Goal: Communication & Community: Connect with others

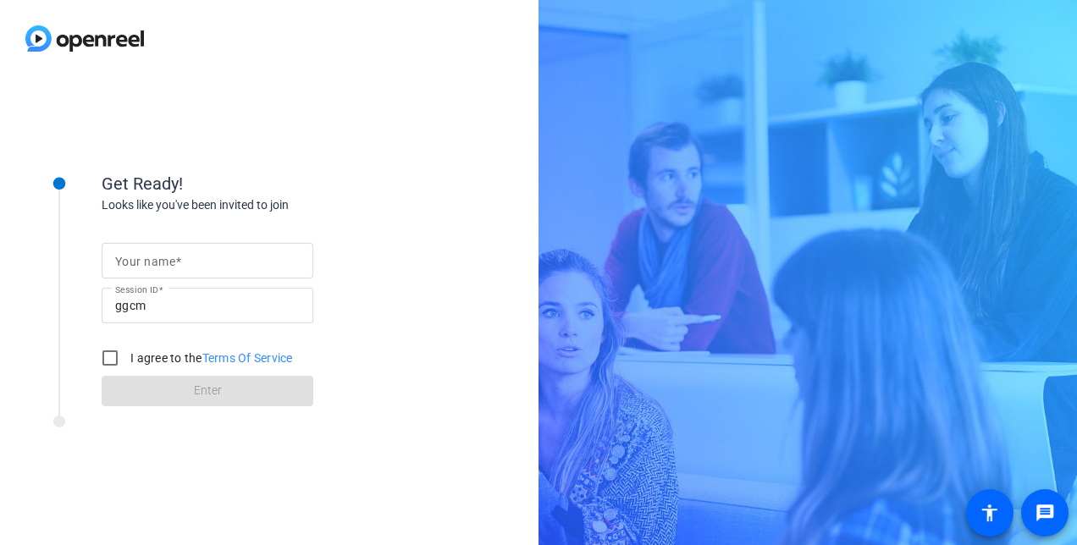
click at [212, 257] on input "Your name" at bounding box center [207, 261] width 185 height 20
type input "Donatella"
click at [472, 188] on div "Get Ready! Looks like you've been invited to join Your name Donatella Session I…" at bounding box center [269, 311] width 538 height 468
click at [113, 359] on input "I agree to the Terms Of Service" at bounding box center [110, 358] width 34 height 34
checkbox input "true"
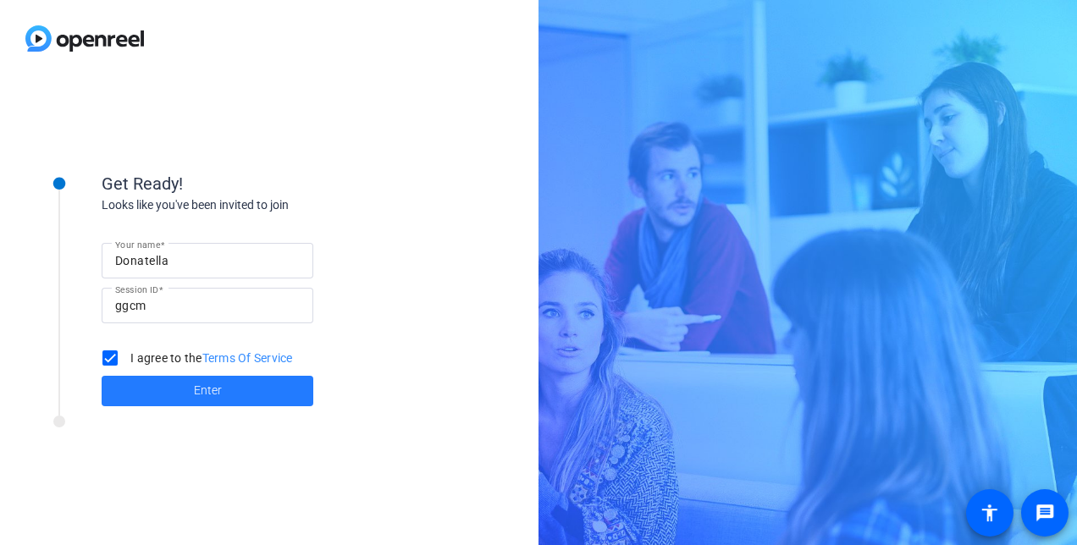
click at [214, 390] on span "Enter" at bounding box center [208, 391] width 28 height 18
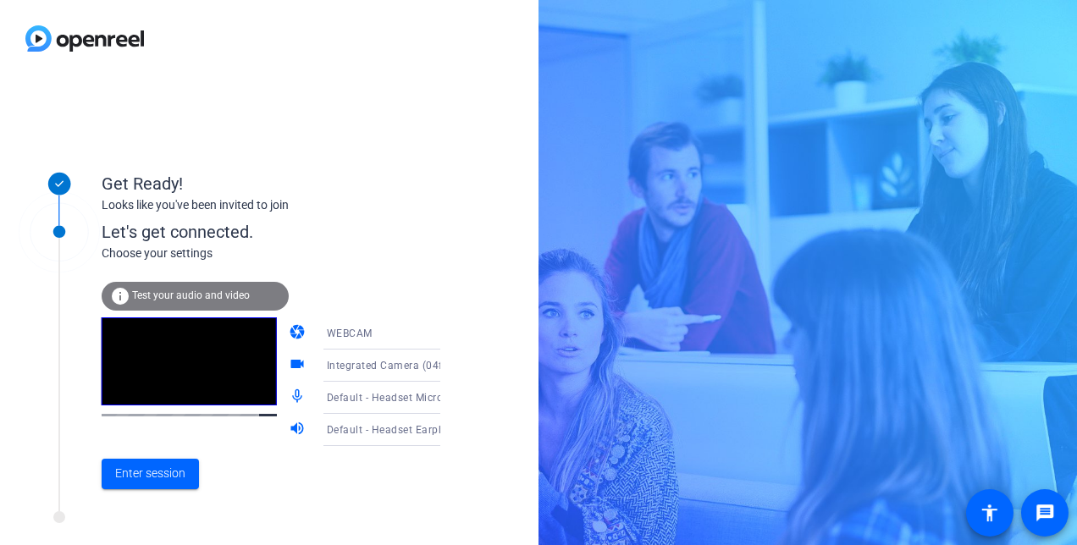
click at [447, 335] on icon at bounding box center [457, 333] width 20 height 20
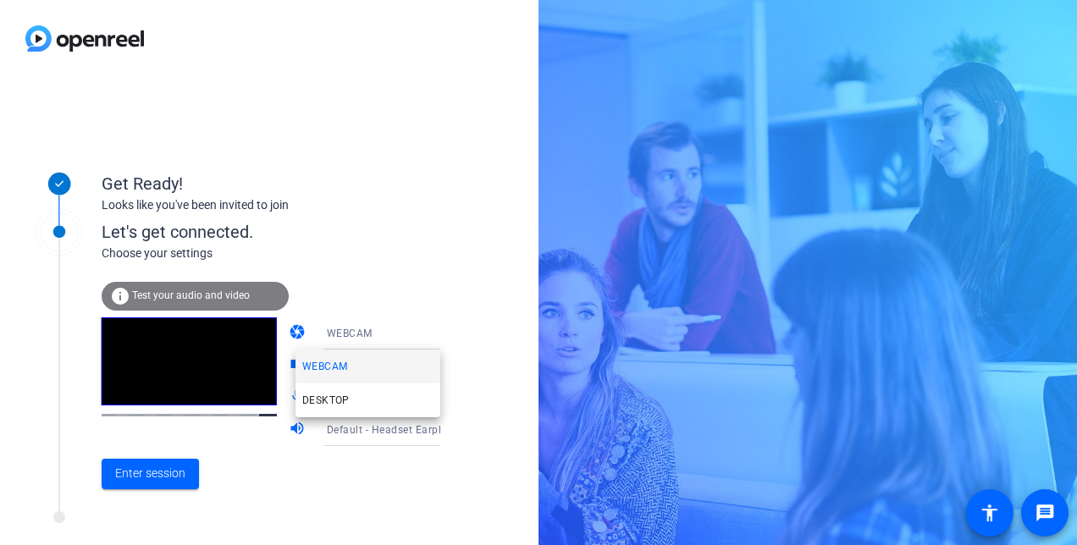
click at [461, 262] on div at bounding box center [538, 272] width 1077 height 545
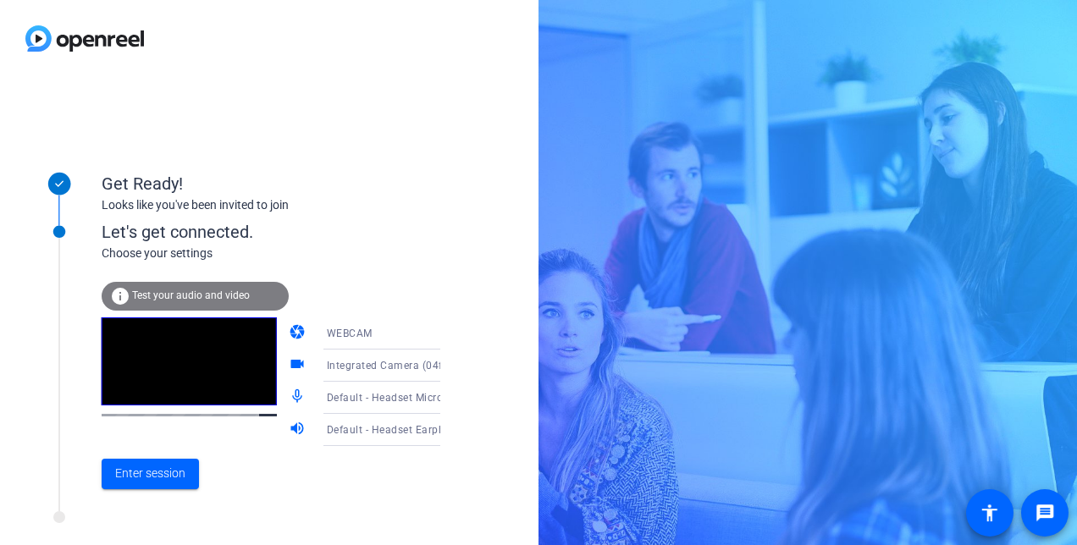
click at [453, 364] on icon at bounding box center [457, 366] width 8 height 4
click at [474, 358] on div at bounding box center [538, 272] width 1077 height 545
click at [453, 397] on icon at bounding box center [457, 398] width 8 height 4
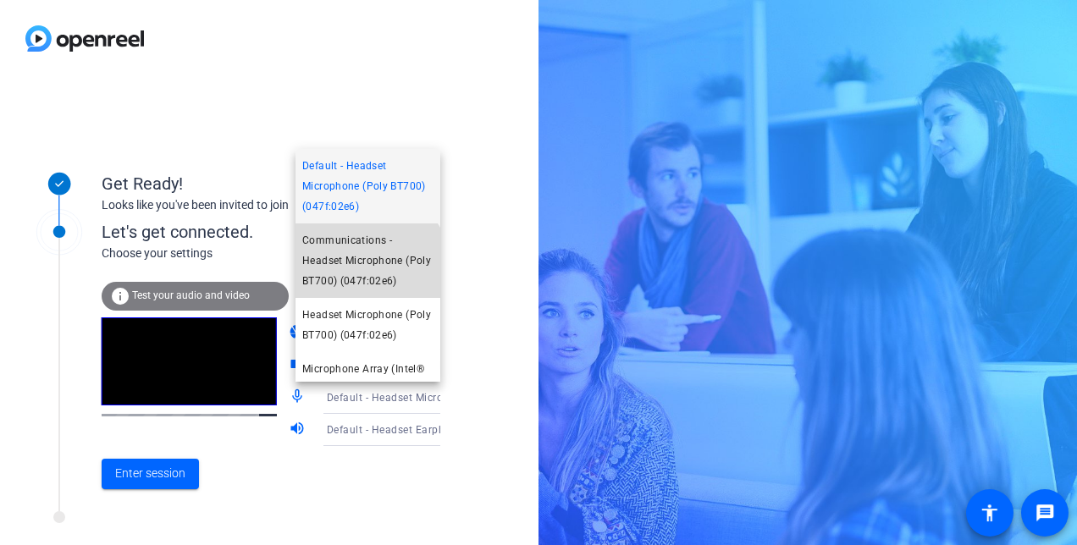
click at [367, 271] on span "Communications - Headset Microphone (Poly BT700) (047f:02e6)" at bounding box center [367, 260] width 131 height 61
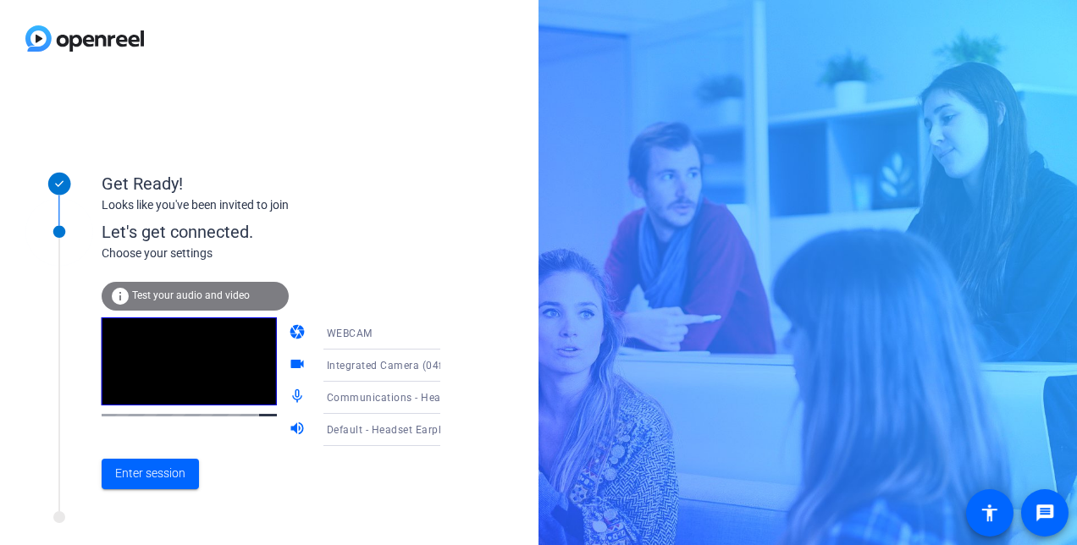
click at [391, 368] on span "Integrated Camera (04f2:b6ea)" at bounding box center [404, 365] width 154 height 14
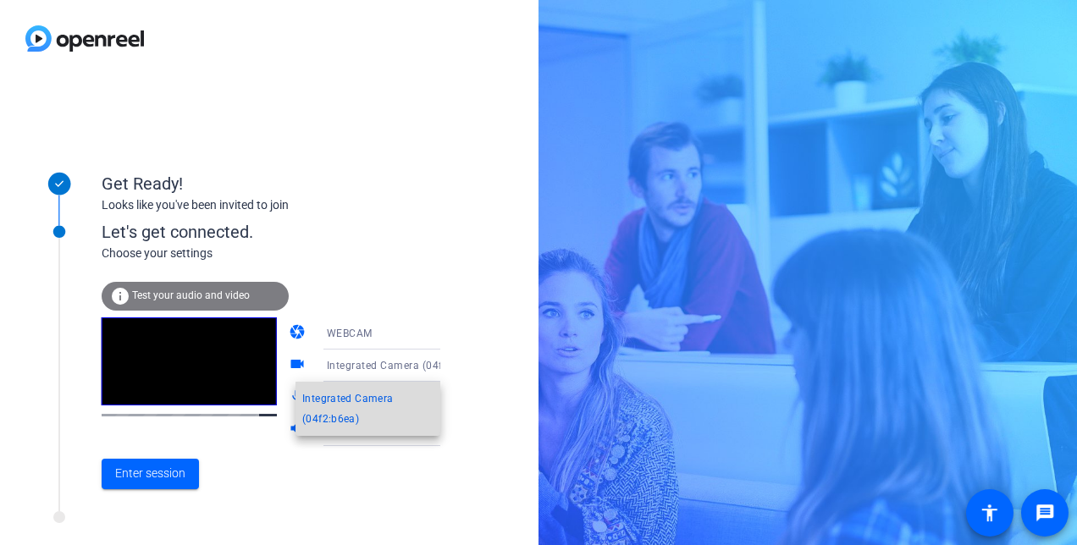
click at [372, 417] on span "Integrated Camera (04f2:b6ea)" at bounding box center [367, 409] width 131 height 41
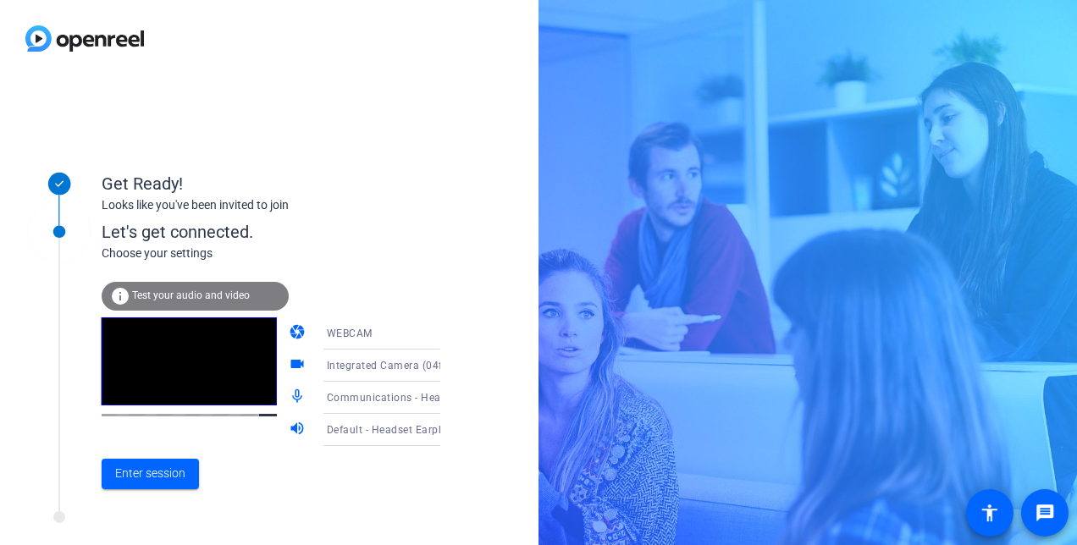
click at [447, 396] on icon at bounding box center [457, 398] width 20 height 20
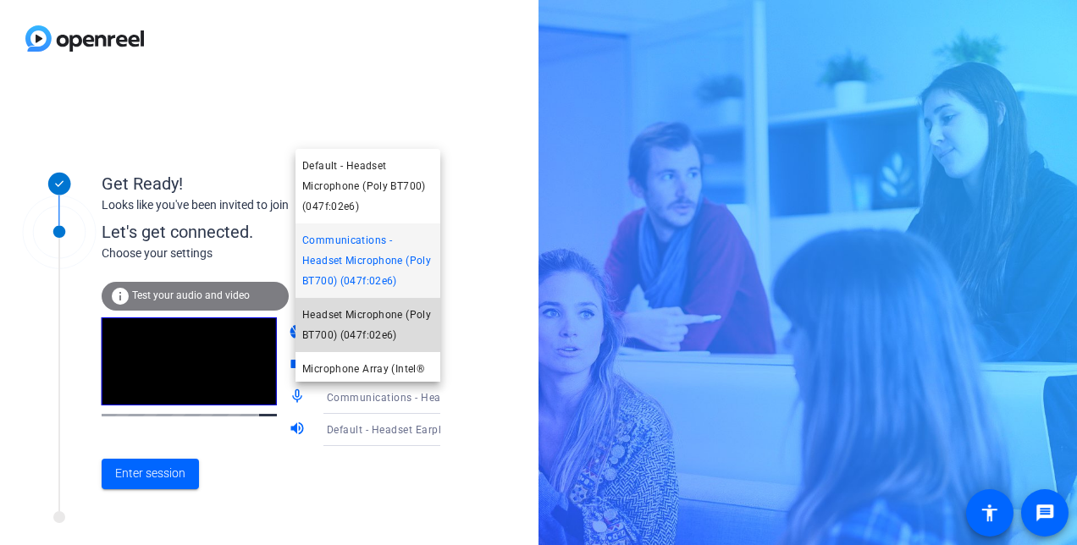
click at [387, 326] on span "Headset Microphone (Poly BT700) (047f:02e6)" at bounding box center [367, 325] width 131 height 41
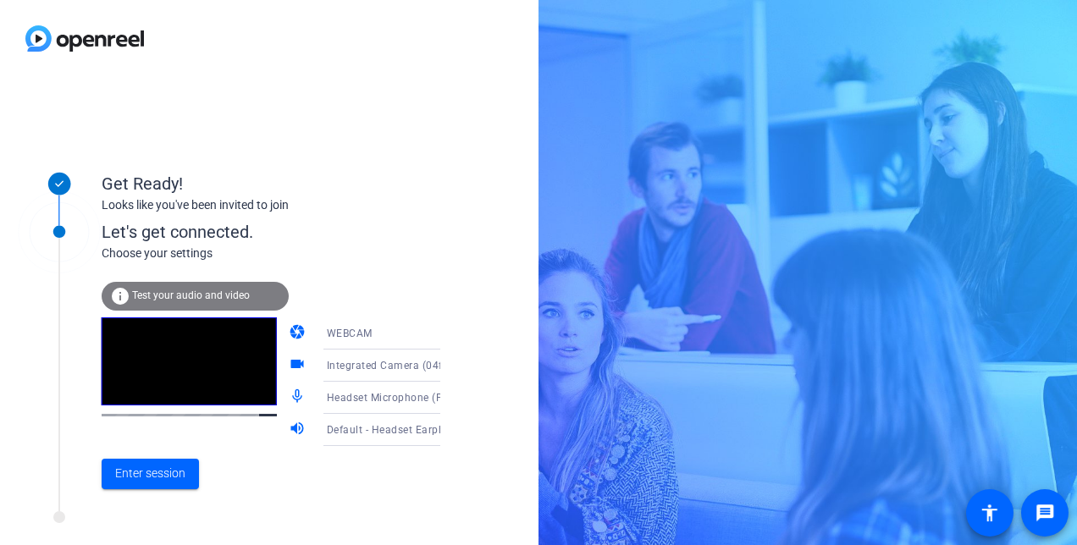
click at [447, 396] on icon at bounding box center [457, 398] width 20 height 20
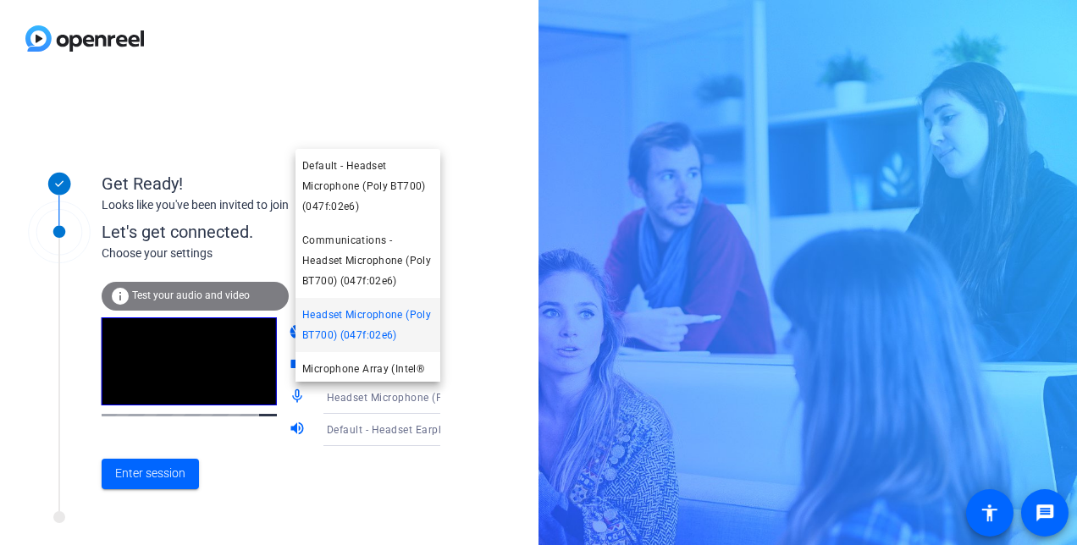
click at [166, 485] on div at bounding box center [538, 272] width 1077 height 545
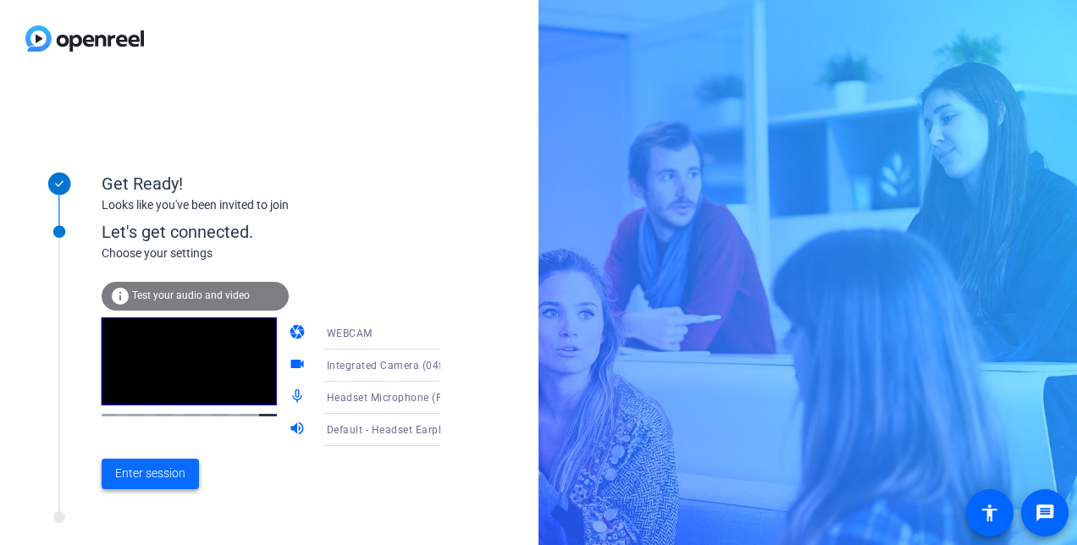
click at [173, 476] on span "Enter session" at bounding box center [150, 474] width 70 height 18
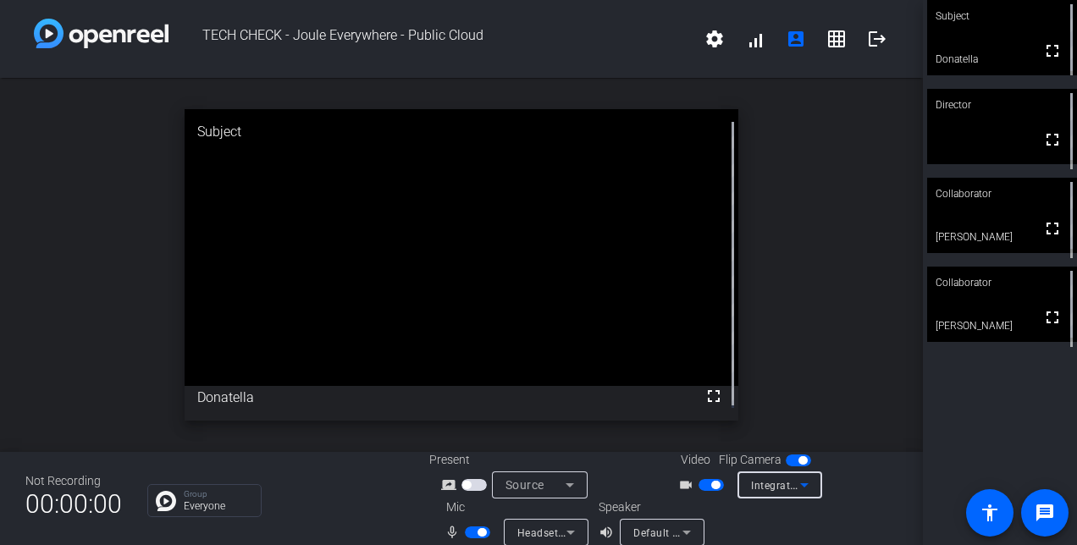
click at [782, 494] on div "Integrated Camera (04f2:b6ea)" at bounding box center [775, 485] width 49 height 21
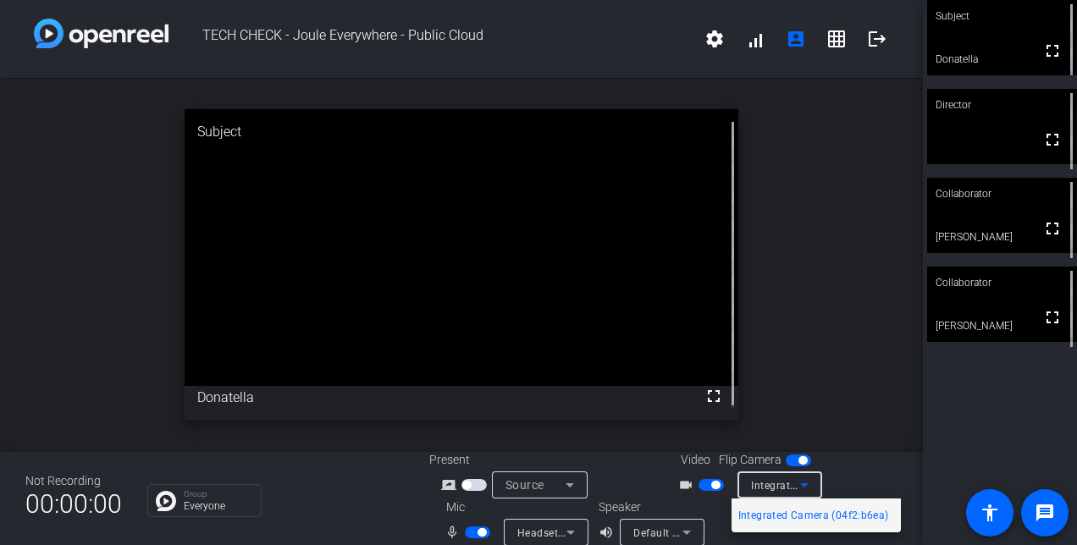
click at [782, 494] on div at bounding box center [538, 272] width 1077 height 545
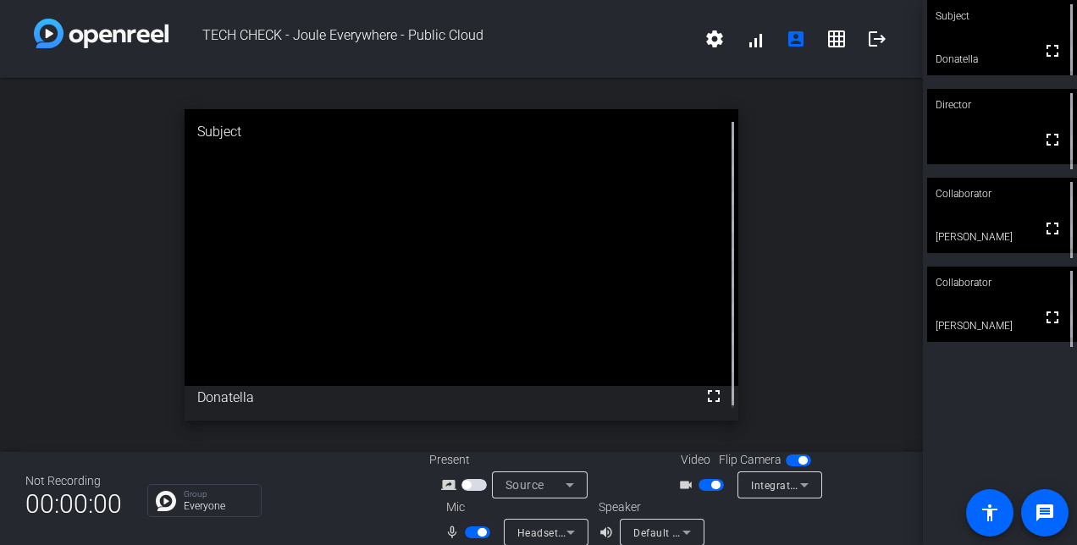
scroll to position [19, 0]
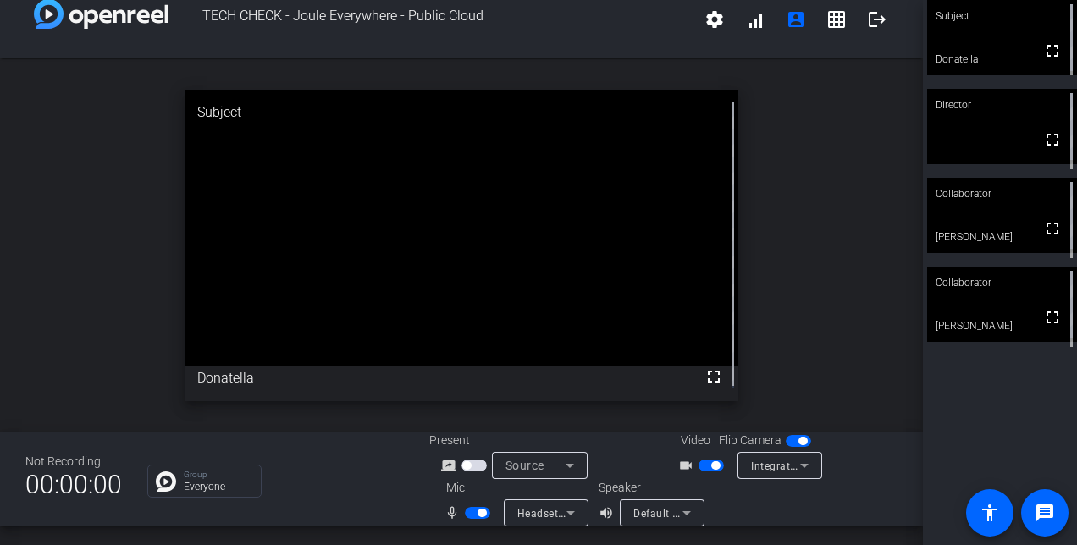
click at [561, 459] on icon at bounding box center [570, 465] width 20 height 20
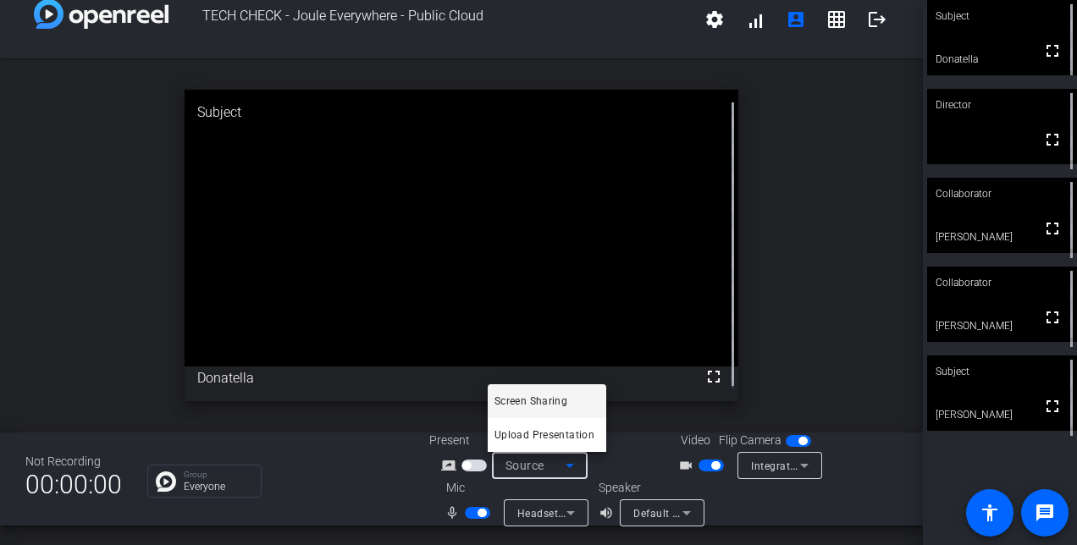
click at [965, 117] on div at bounding box center [538, 272] width 1077 height 545
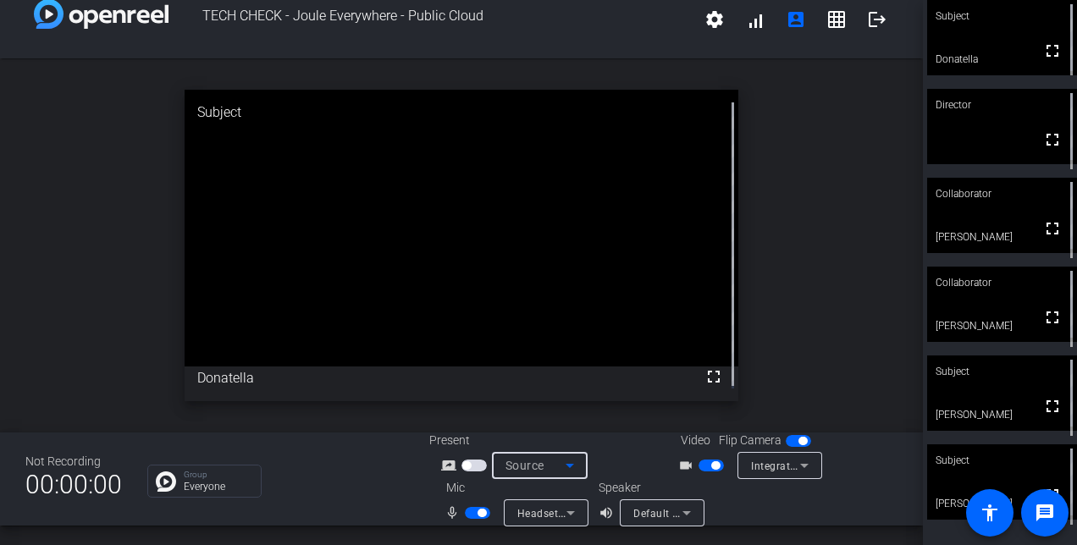
click at [549, 464] on div "Source" at bounding box center [535, 465] width 60 height 20
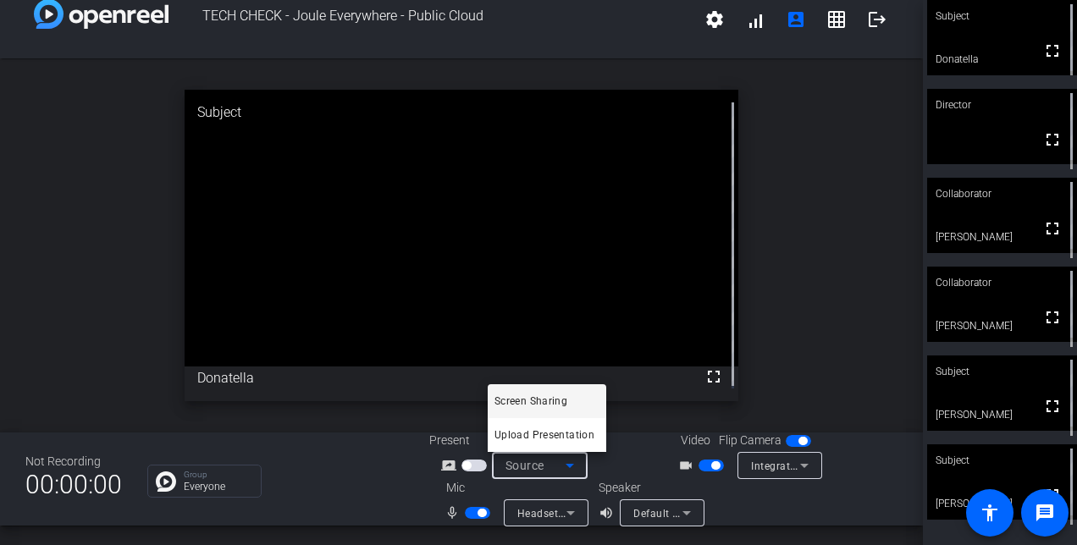
click at [676, 506] on div at bounding box center [538, 272] width 1077 height 545
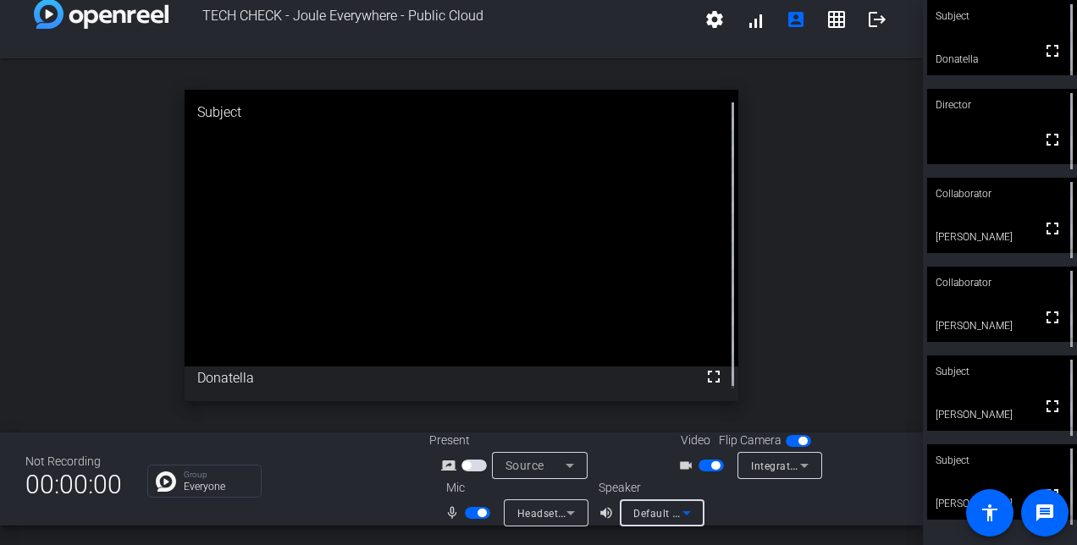
click at [676, 508] on icon at bounding box center [686, 513] width 20 height 20
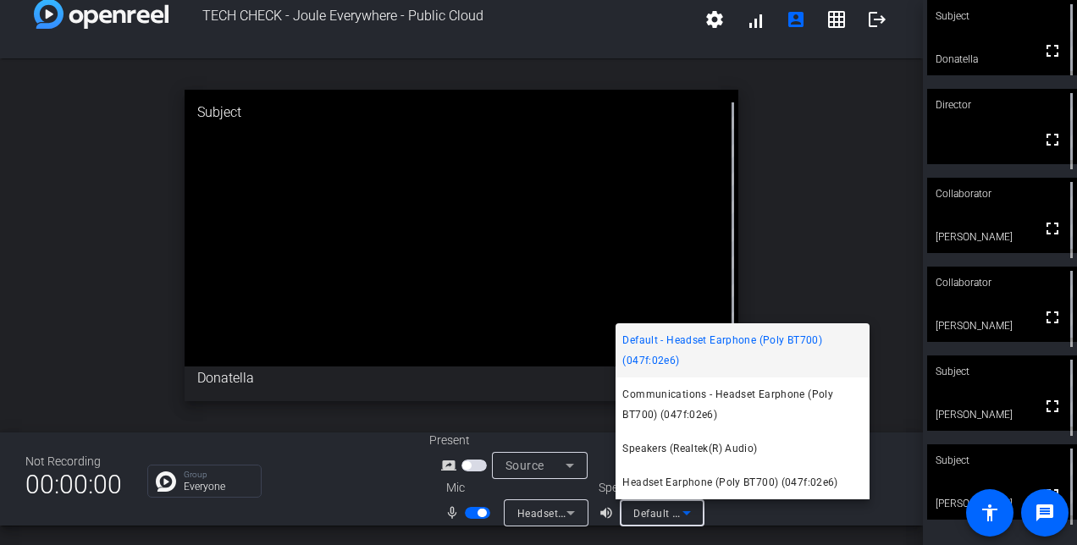
click at [676, 508] on div at bounding box center [538, 272] width 1077 height 545
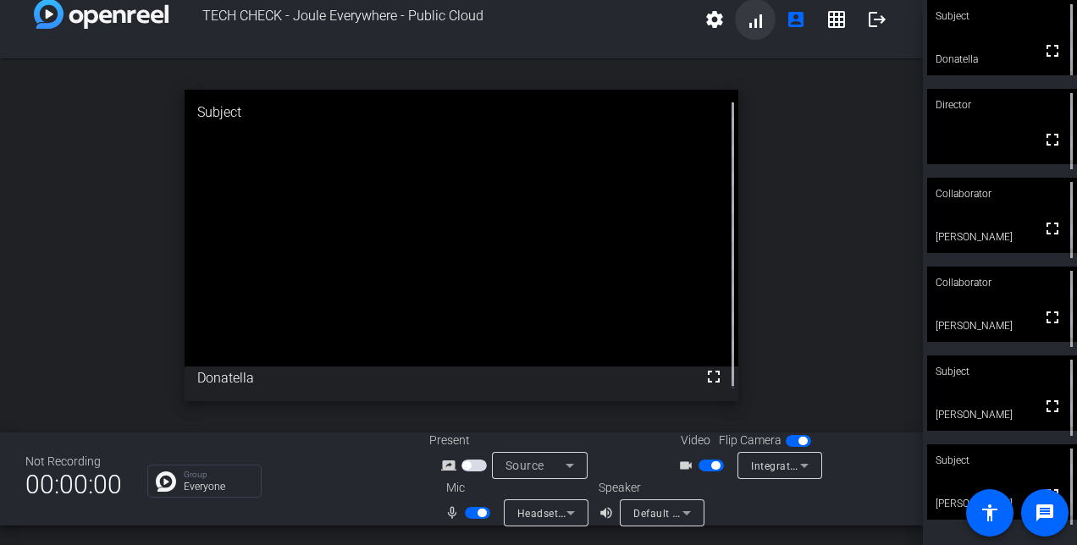
click at [742, 22] on span at bounding box center [755, 19] width 41 height 41
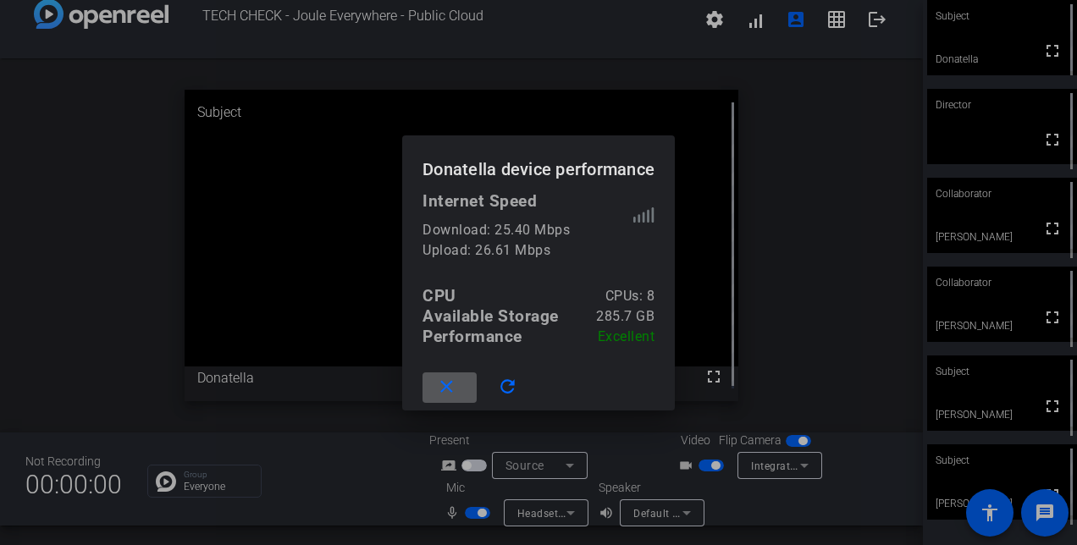
click at [450, 381] on mat-icon "close" at bounding box center [446, 387] width 21 height 21
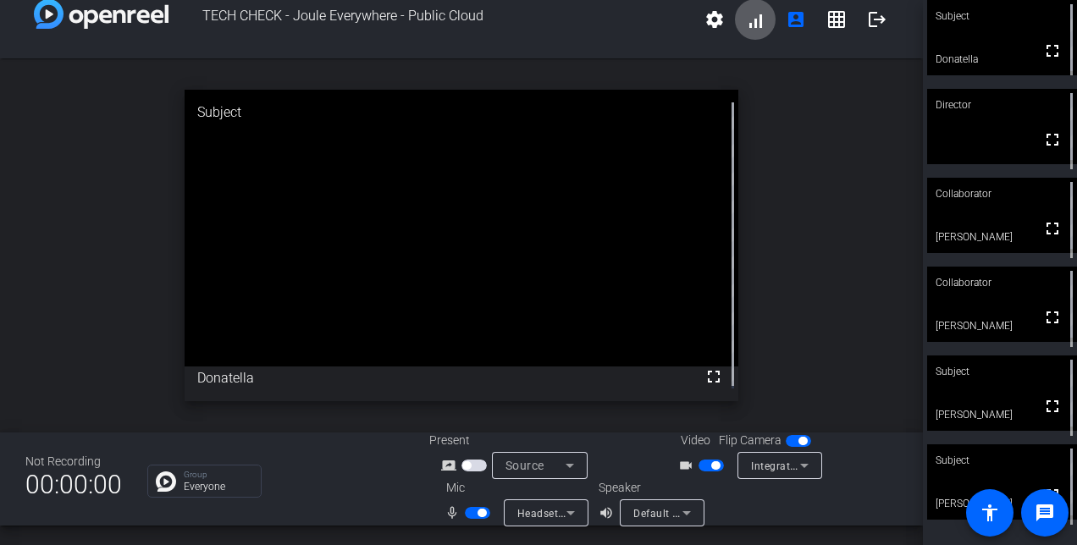
scroll to position [19, 0]
click at [704, 24] on mat-icon "settings" at bounding box center [714, 20] width 20 height 20
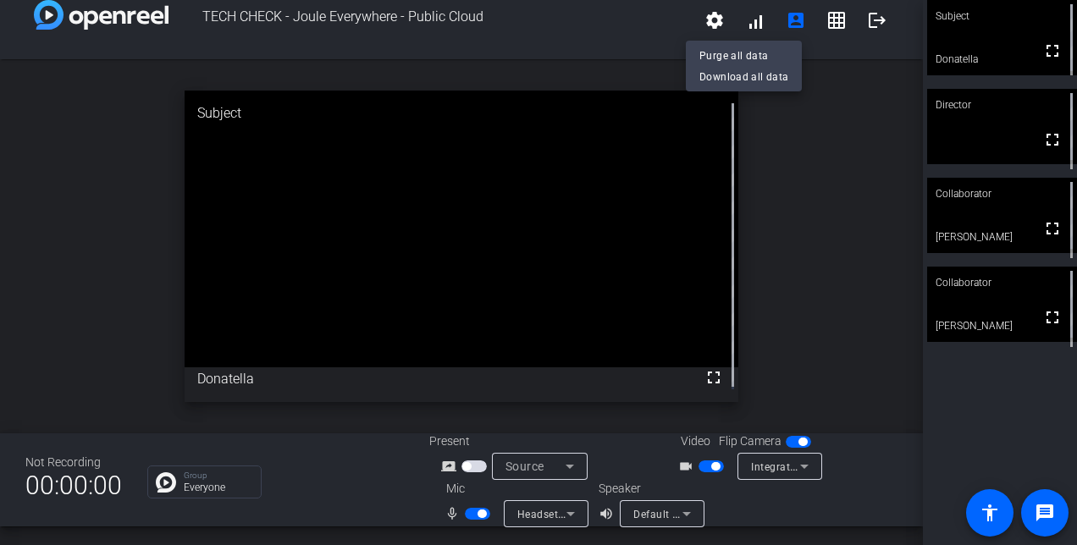
click at [997, 511] on div at bounding box center [538, 272] width 1077 height 545
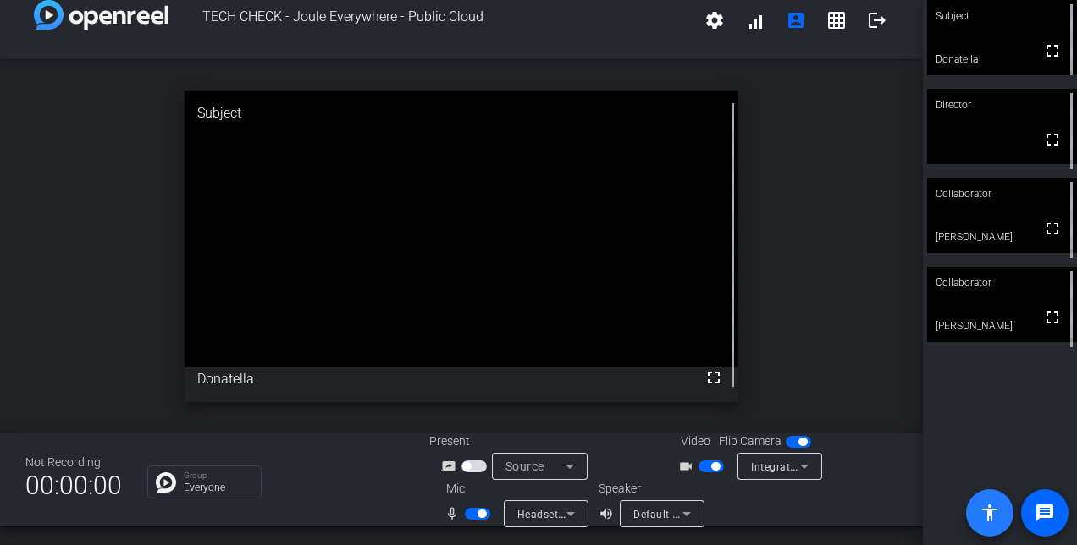
click at [997, 511] on mat-icon "accessibility" at bounding box center [989, 513] width 20 height 20
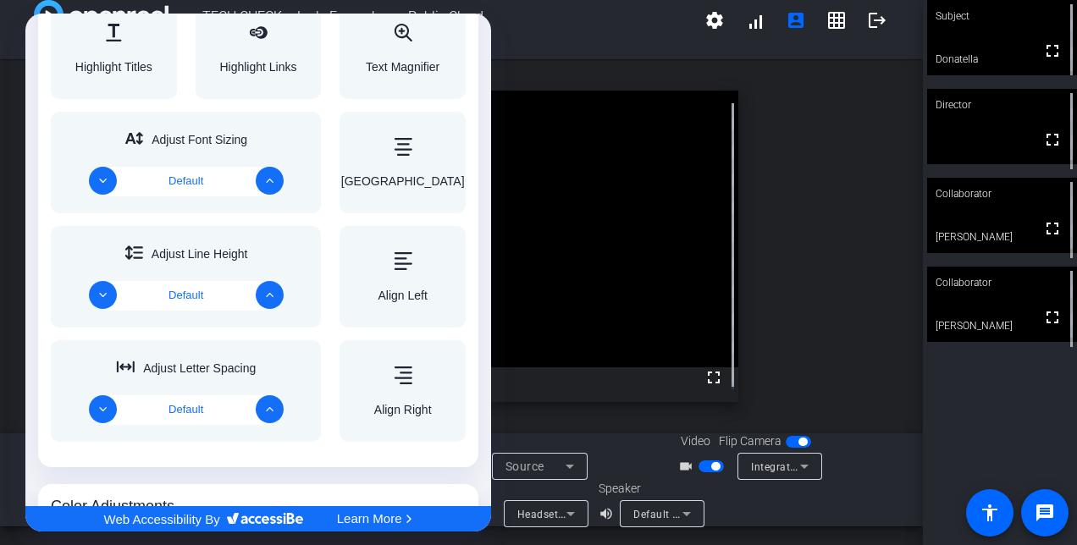
scroll to position [908, 0]
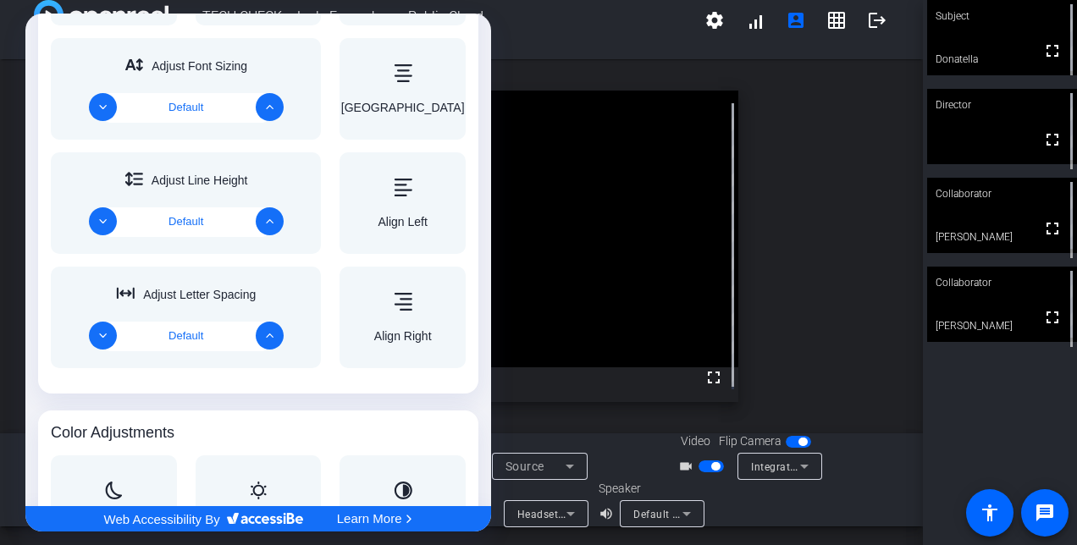
click at [51, 43] on div "Adjust Font Sizing Default" at bounding box center [186, 89] width 270 height 102
click at [609, 44] on div at bounding box center [538, 272] width 1077 height 545
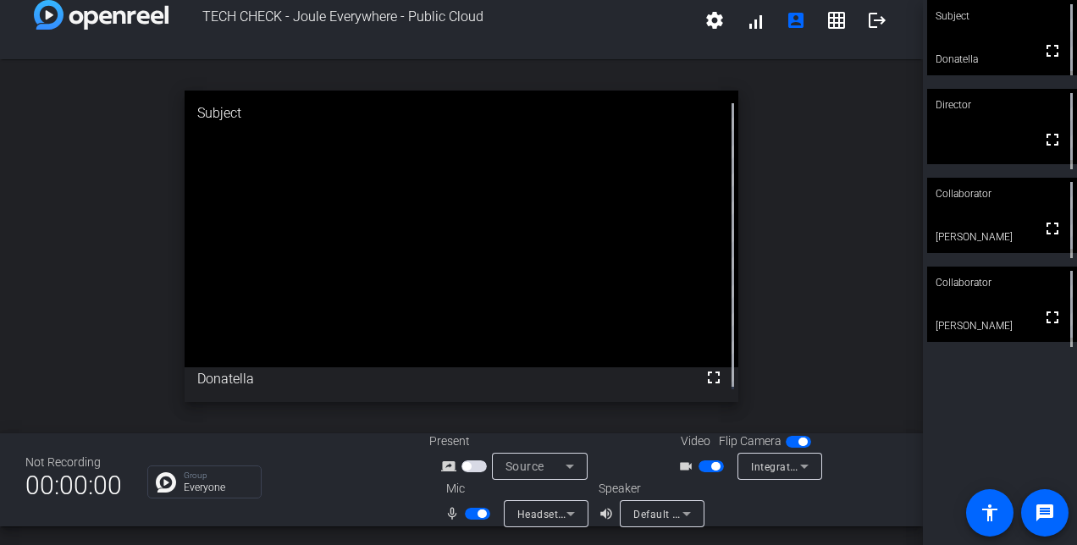
scroll to position [0, 0]
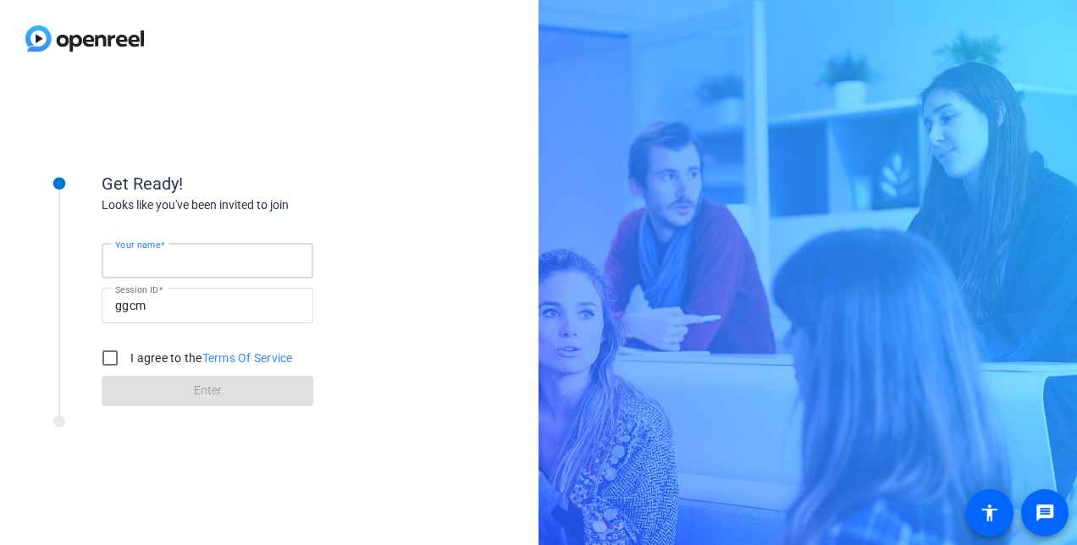
click at [267, 257] on input "Your name" at bounding box center [207, 261] width 185 height 20
type input "Donatella"
click at [113, 360] on input "I agree to the Terms Of Service" at bounding box center [110, 358] width 34 height 34
checkbox input "true"
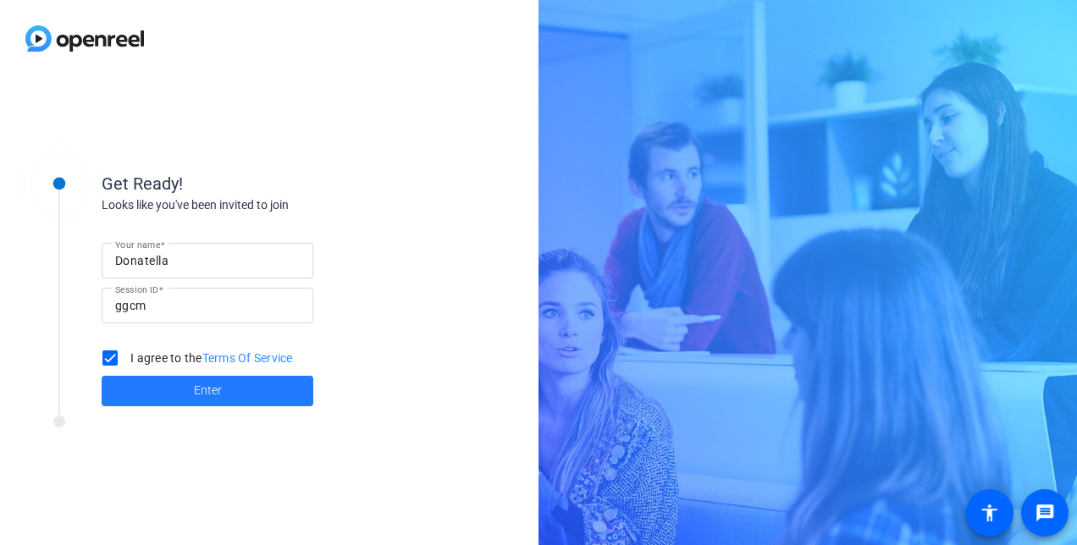
click at [203, 395] on span "Enter" at bounding box center [208, 391] width 28 height 18
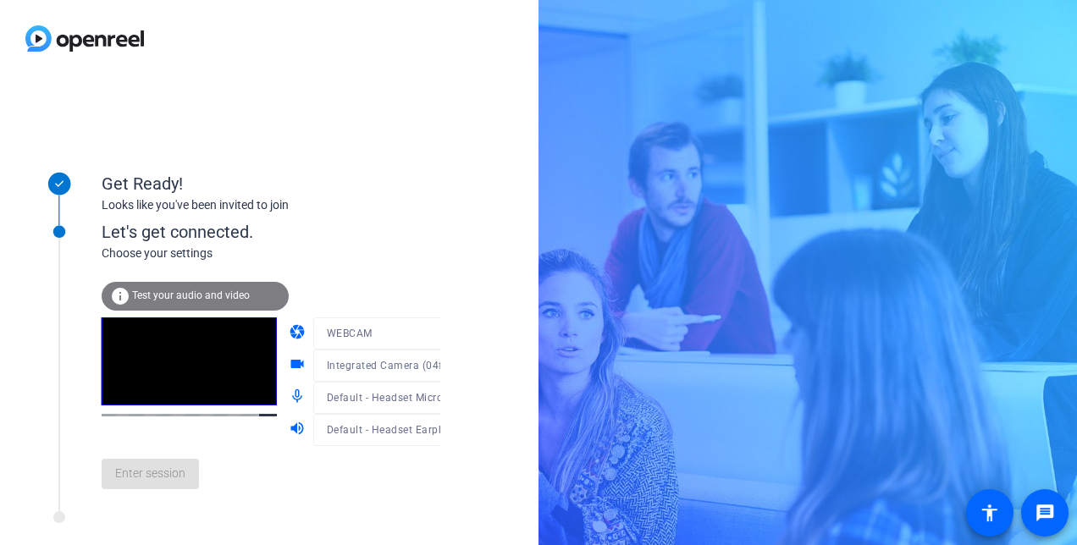
click at [349, 337] on mat-form-field "WEBCAM" at bounding box center [394, 333] width 163 height 32
click at [350, 371] on span "Integrated Camera (04f2:b6ea)" at bounding box center [404, 365] width 154 height 14
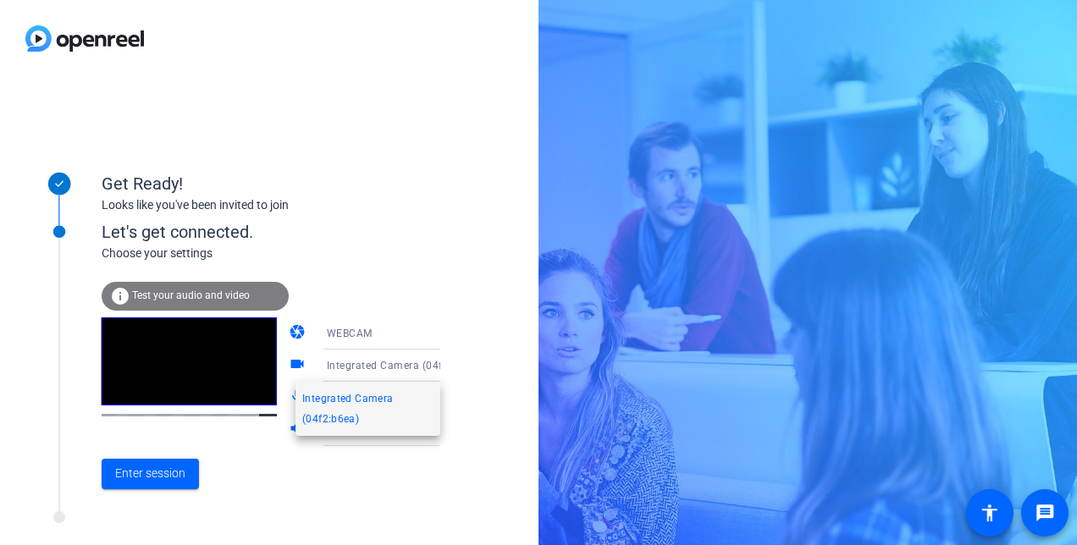
click at [347, 404] on span "Integrated Camera (04f2:b6ea)" at bounding box center [367, 409] width 131 height 41
click at [362, 390] on div "Default - Headset Microphone (Poly BT700) (047f:02e6)" at bounding box center [390, 397] width 127 height 21
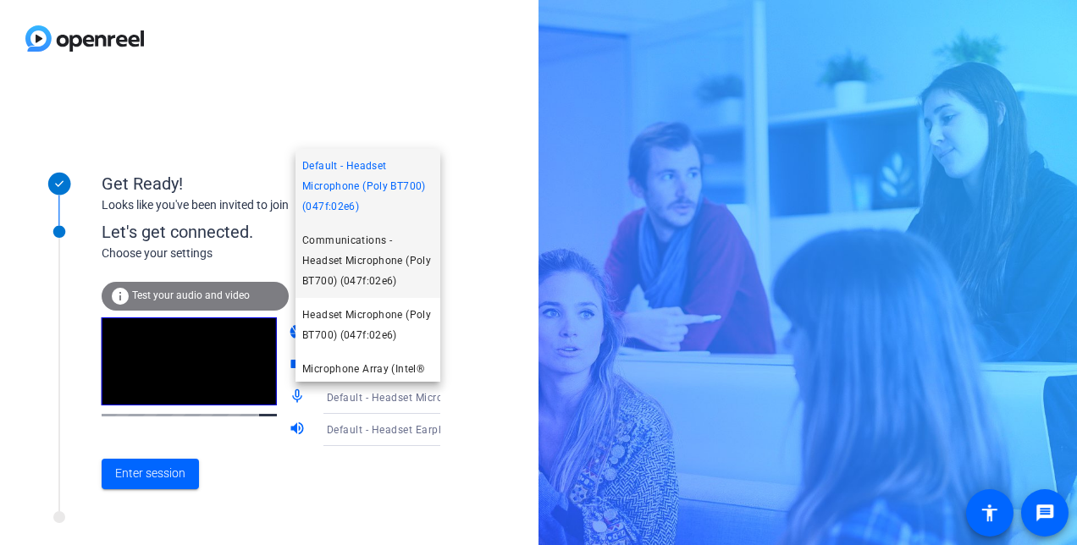
click at [369, 273] on span "Communications - Headset Microphone (Poly BT700) (047f:02e6)" at bounding box center [367, 260] width 131 height 61
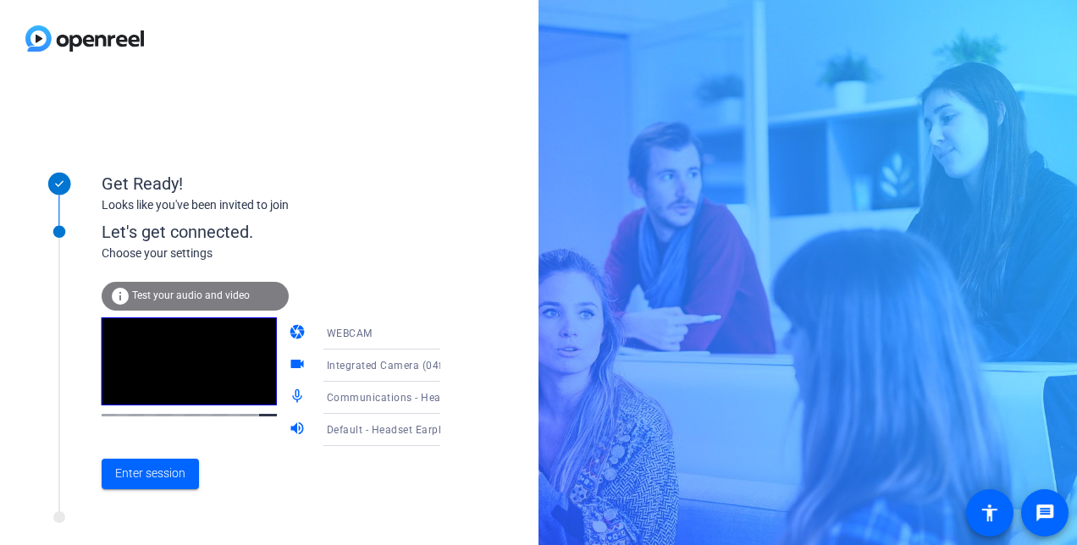
click at [329, 433] on span "Default - Headset Earphone (Poly BT700) (047f:02e6)" at bounding box center [459, 429] width 265 height 14
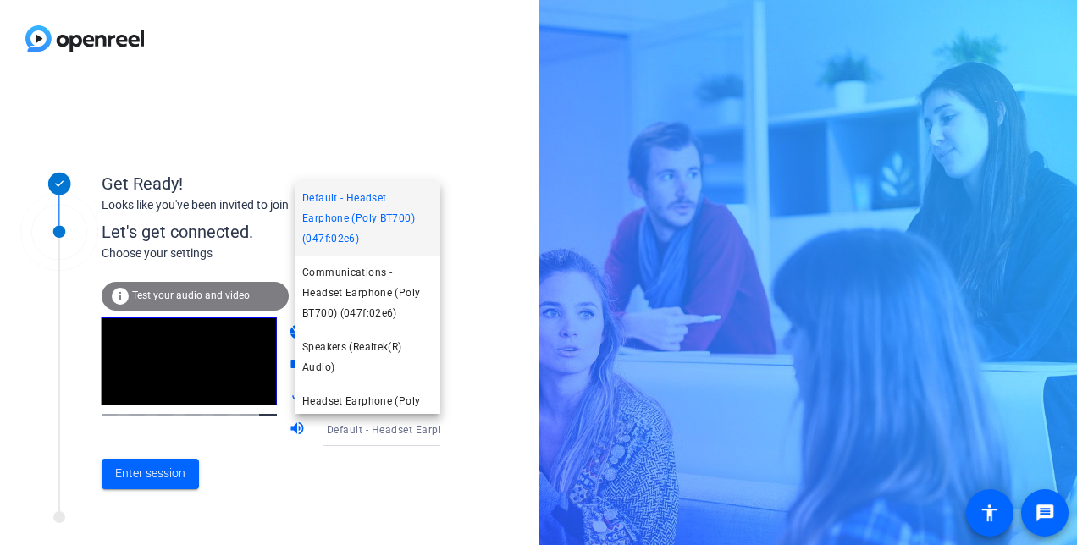
click at [137, 479] on div at bounding box center [538, 272] width 1077 height 545
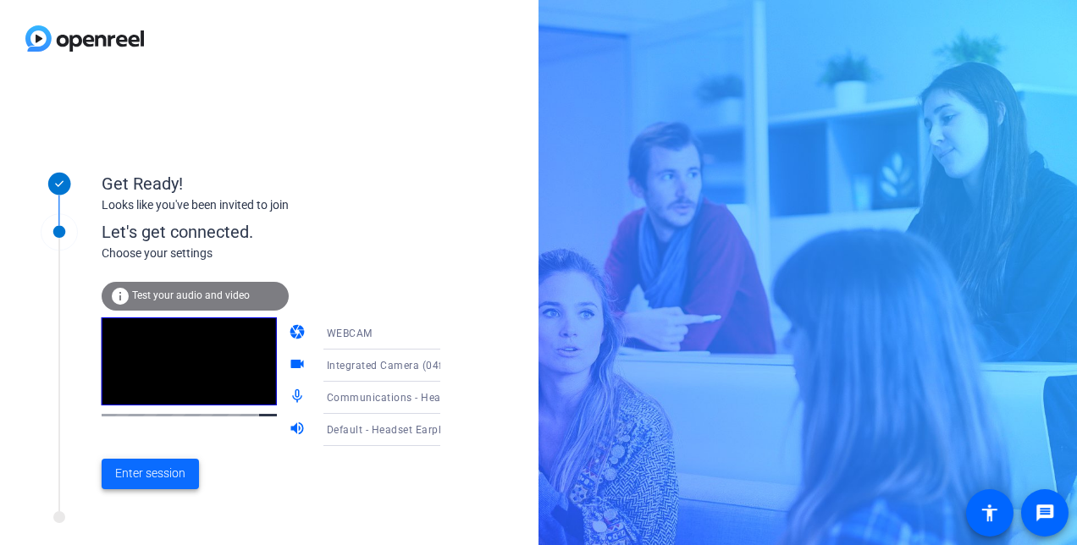
click at [185, 479] on span at bounding box center [150, 474] width 97 height 41
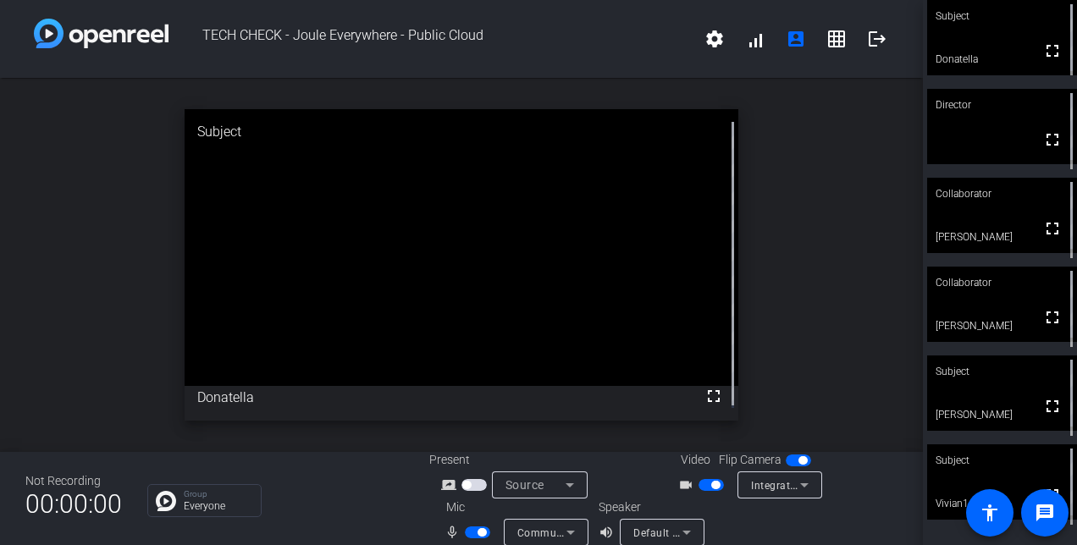
click at [1051, 15] on div "Subject" at bounding box center [1002, 16] width 150 height 32
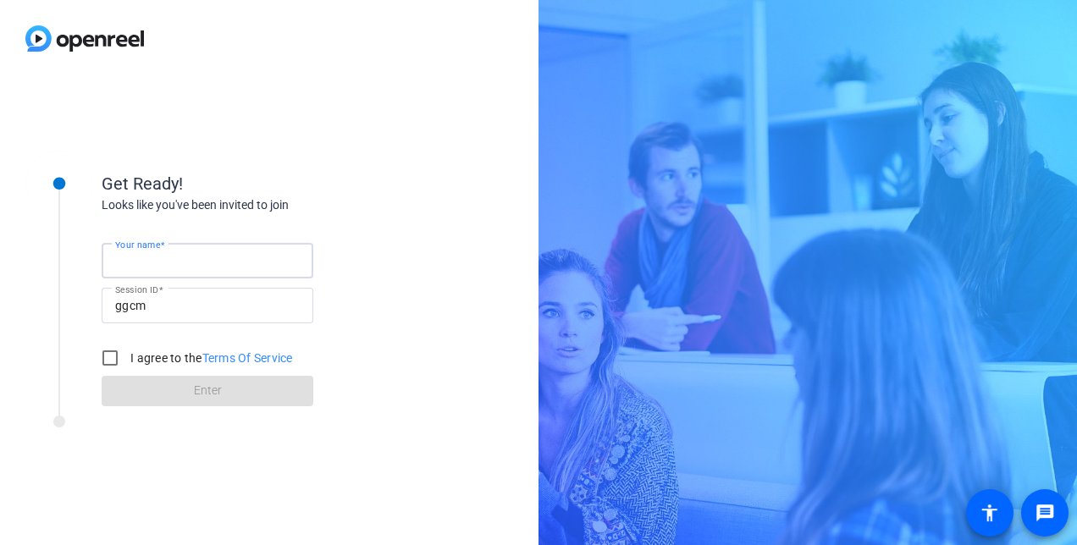
click at [248, 257] on input "Your name" at bounding box center [207, 261] width 185 height 20
type input "Donatella"
click at [109, 360] on input "I agree to the Terms Of Service" at bounding box center [110, 358] width 34 height 34
checkbox input "true"
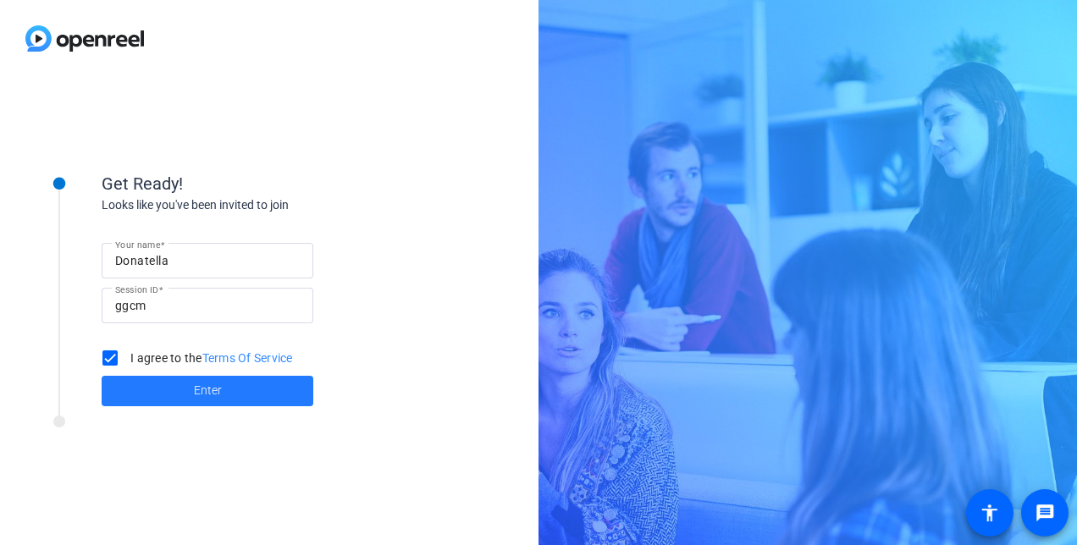
click at [163, 398] on span at bounding box center [208, 391] width 212 height 41
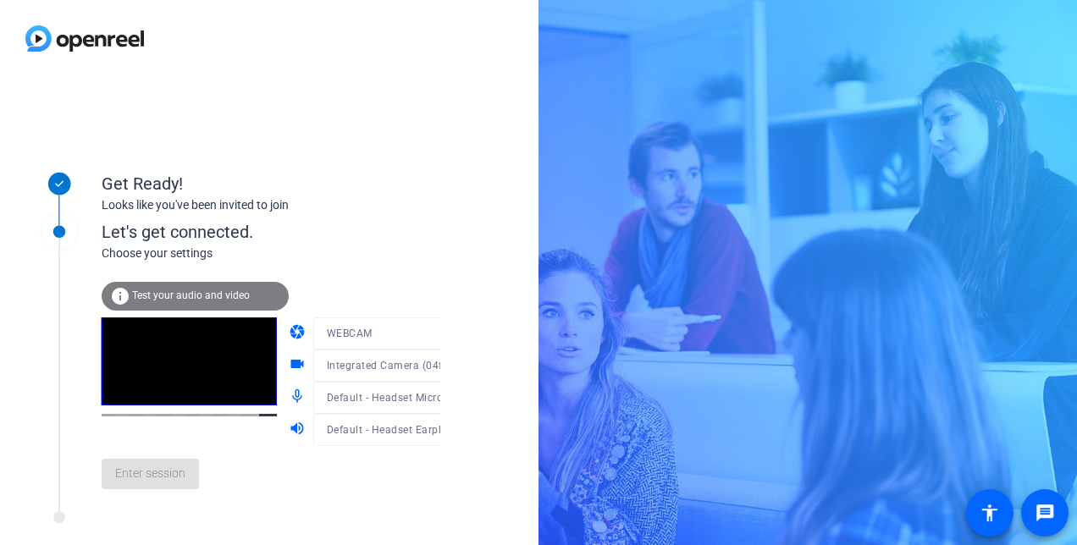
click at [347, 334] on mat-form-field "WEBCAM" at bounding box center [394, 333] width 163 height 32
click at [354, 359] on div at bounding box center [394, 359] width 163 height 19
click at [359, 405] on div "Default - Headset Microphone (Poly BT700) (047f:02e6)" at bounding box center [390, 397] width 127 height 21
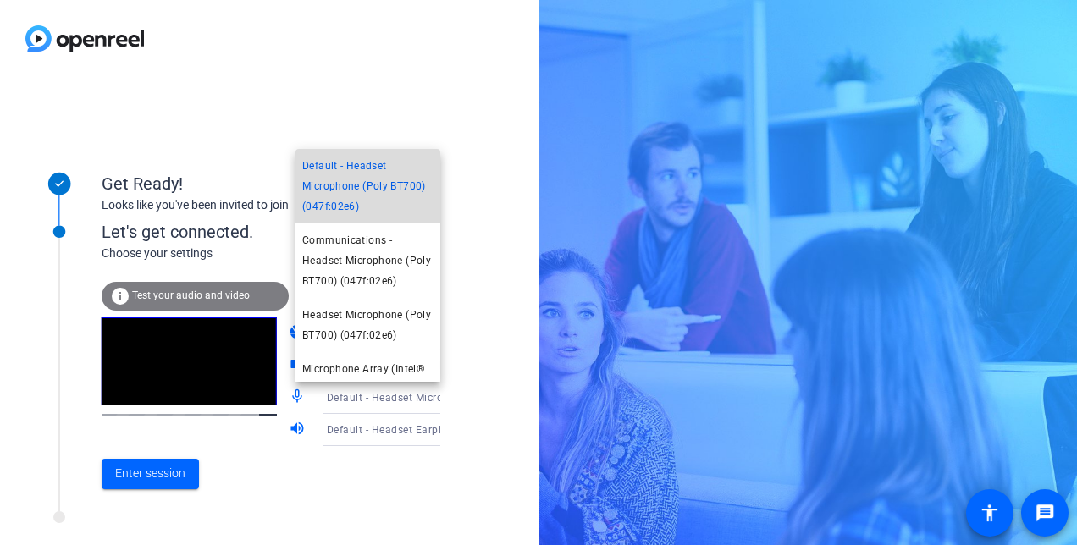
click at [383, 180] on span "Default - Headset Microphone (Poly BT700) (047f:02e6)" at bounding box center [367, 186] width 131 height 61
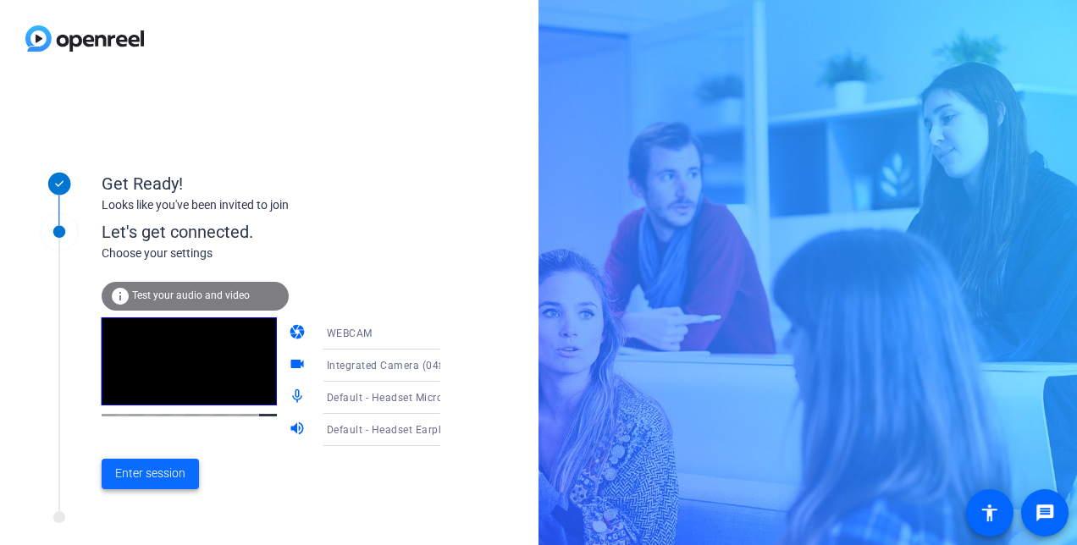
click at [149, 483] on span at bounding box center [150, 474] width 97 height 41
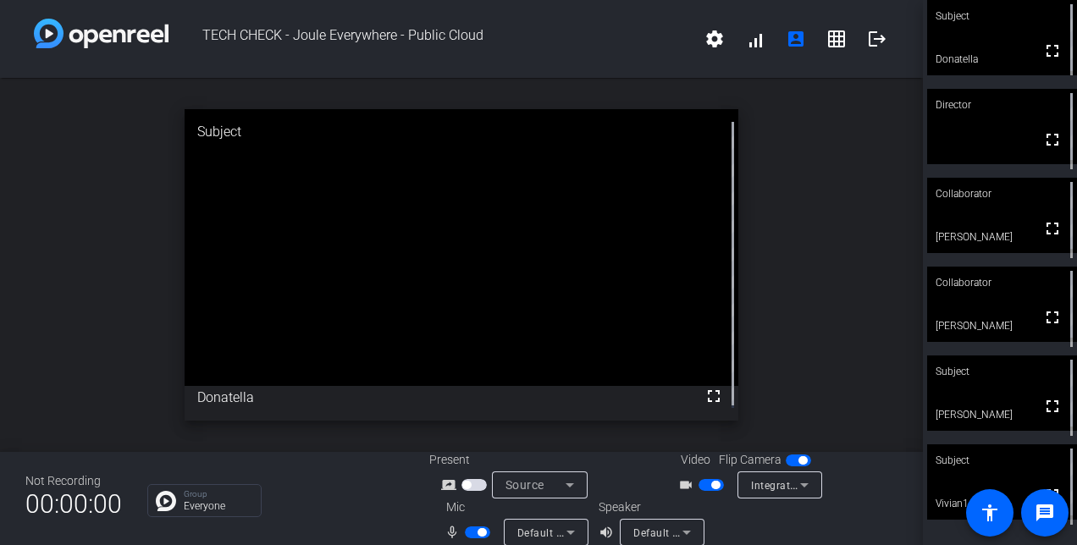
click at [808, 127] on div "open_in_new Subject fullscreen Donatella" at bounding box center [461, 265] width 923 height 374
click at [853, 146] on div "open_in_new Subject fullscreen Donatella" at bounding box center [461, 265] width 923 height 374
